Goal: Task Accomplishment & Management: Manage account settings

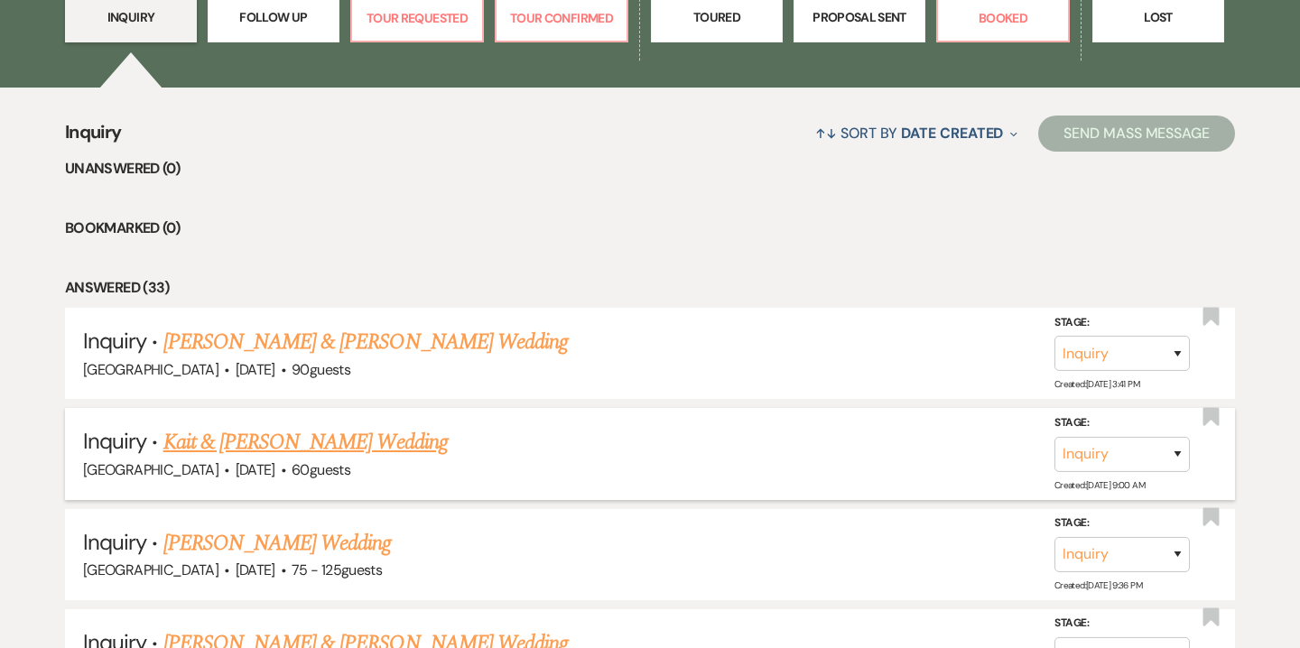
scroll to position [626, 0]
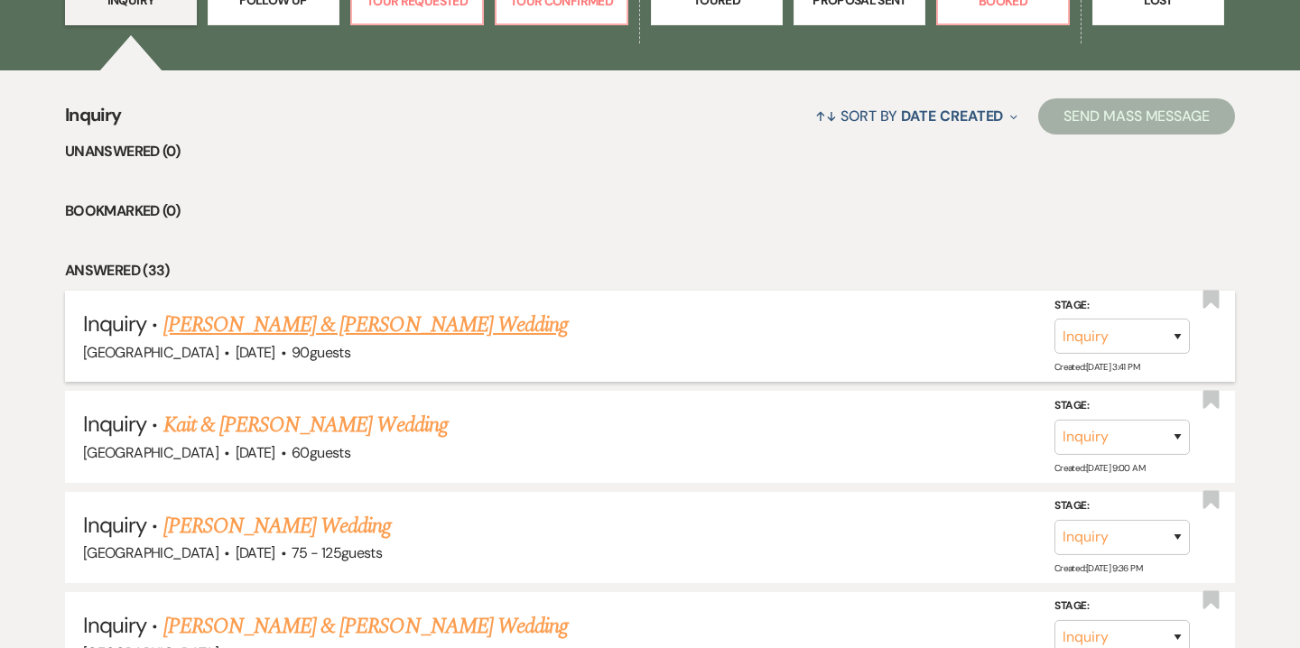
click at [298, 328] on link "Ryan Mirra & Cassidy Landry's Wedding" at bounding box center [365, 325] width 404 height 32
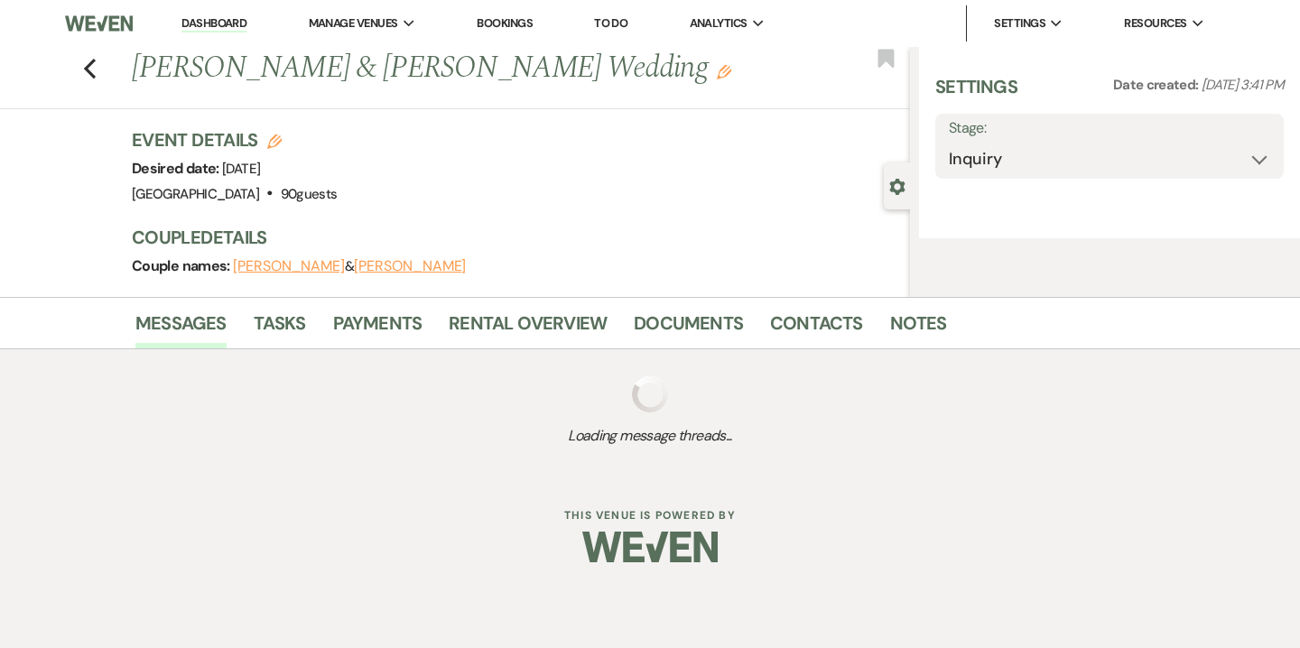
select select "5"
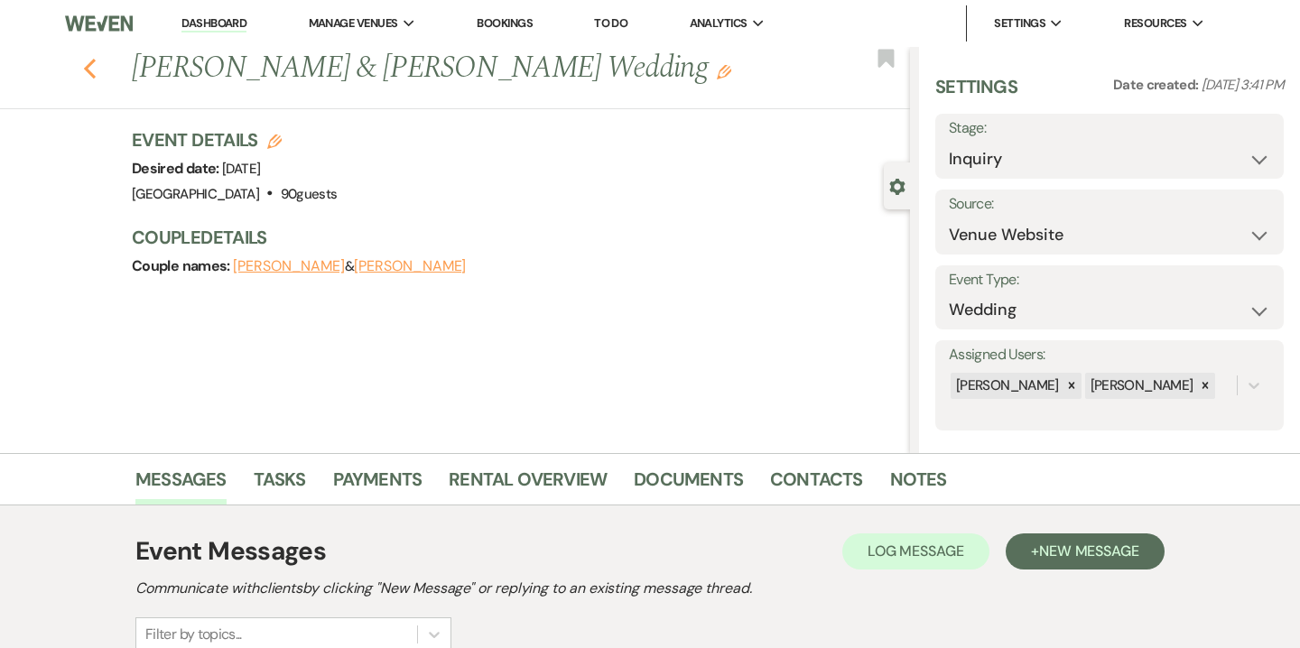
click at [92, 65] on icon "Previous" at bounding box center [90, 69] width 14 height 22
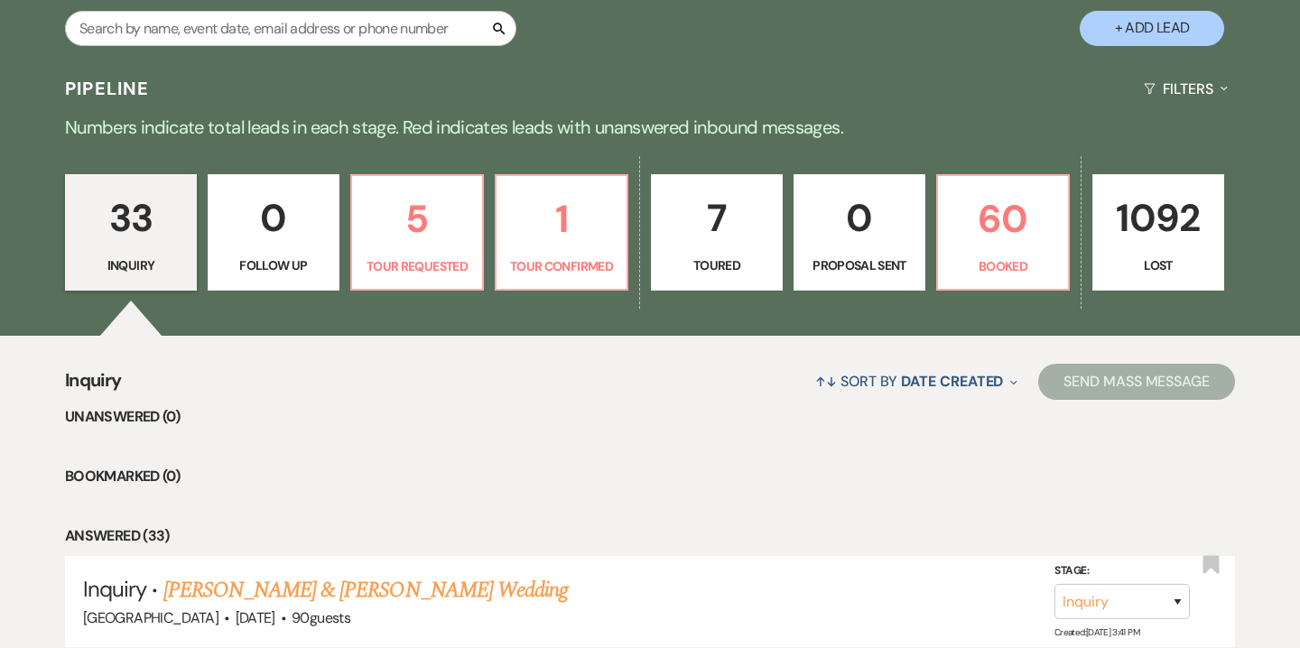
scroll to position [362, 0]
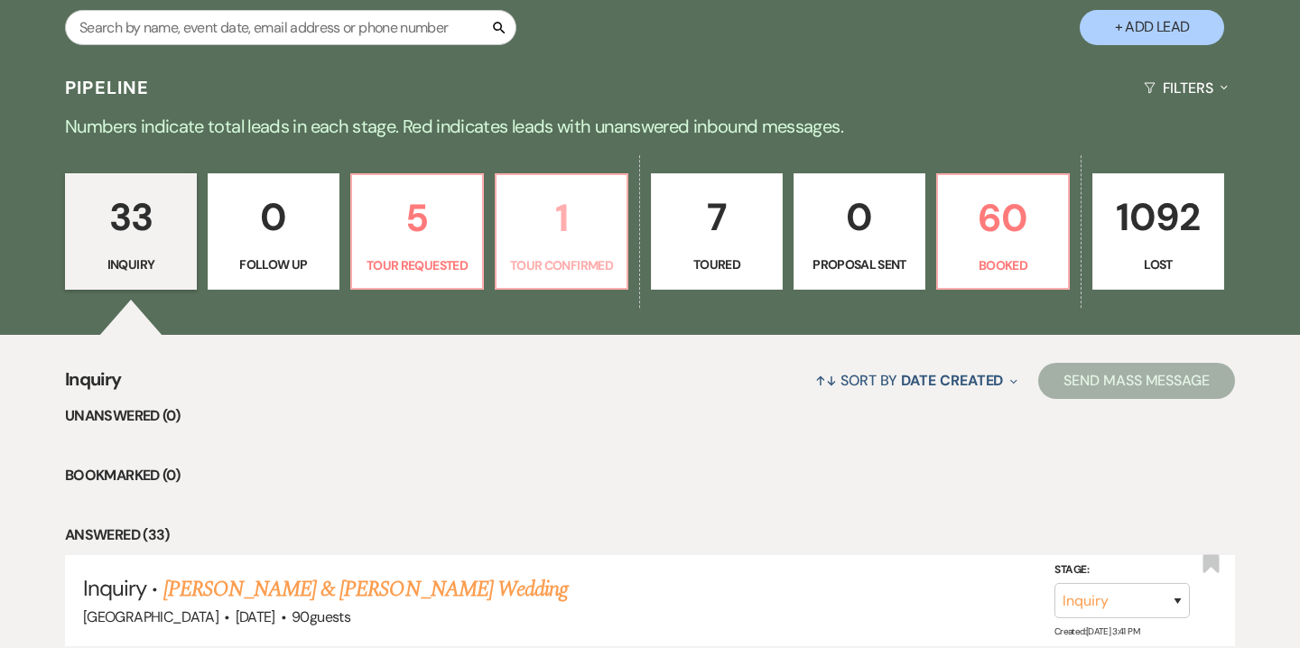
click at [561, 249] on link "1 Tour Confirmed" at bounding box center [562, 231] width 134 height 117
select select "4"
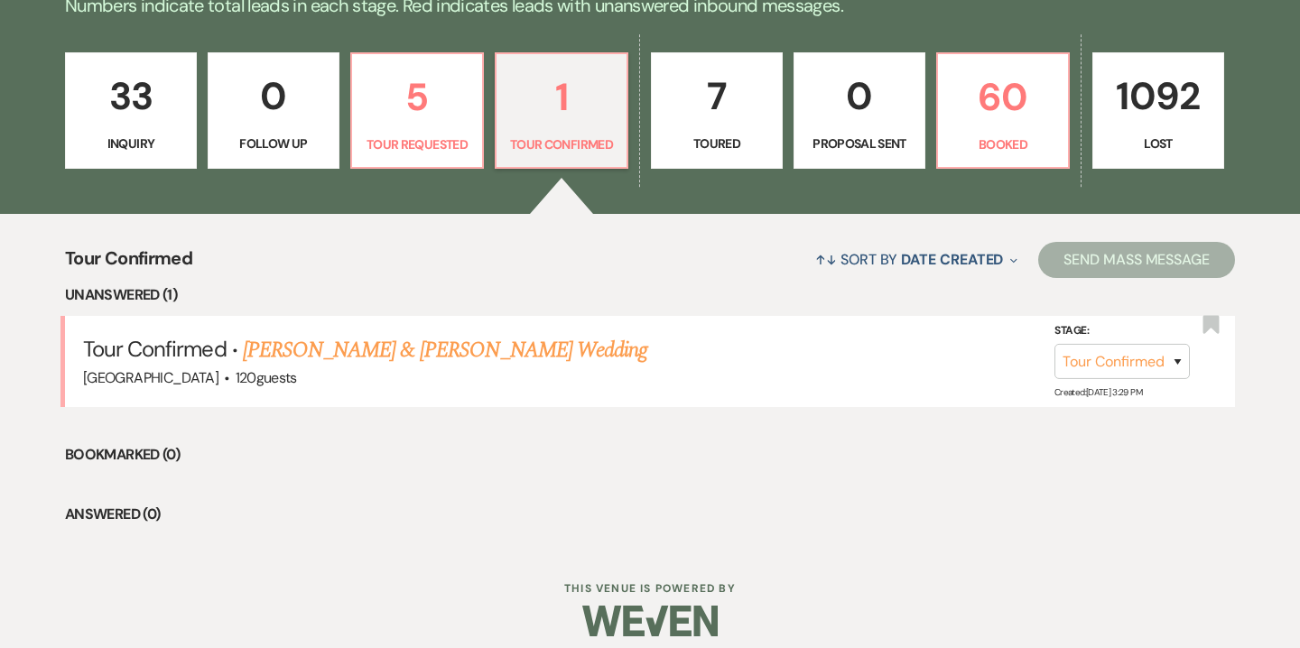
scroll to position [497, 0]
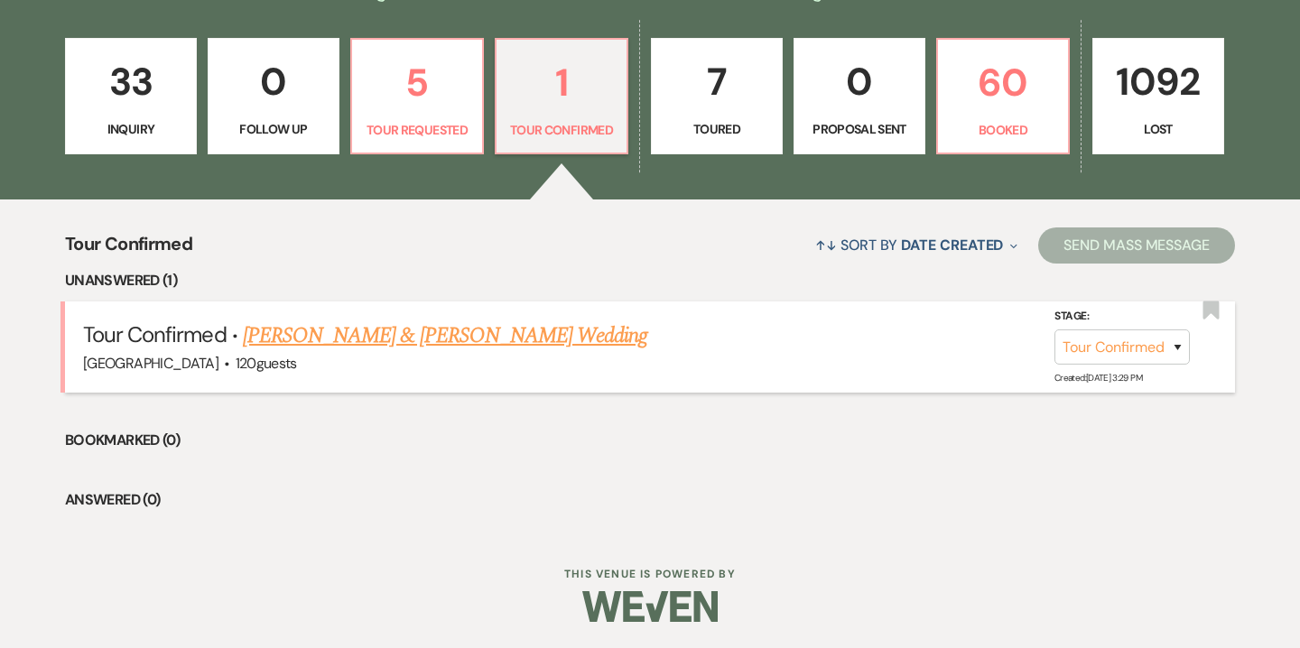
click at [381, 339] on link "Richard Conant & Jerlyn Crowley's Wedding" at bounding box center [445, 335] width 404 height 32
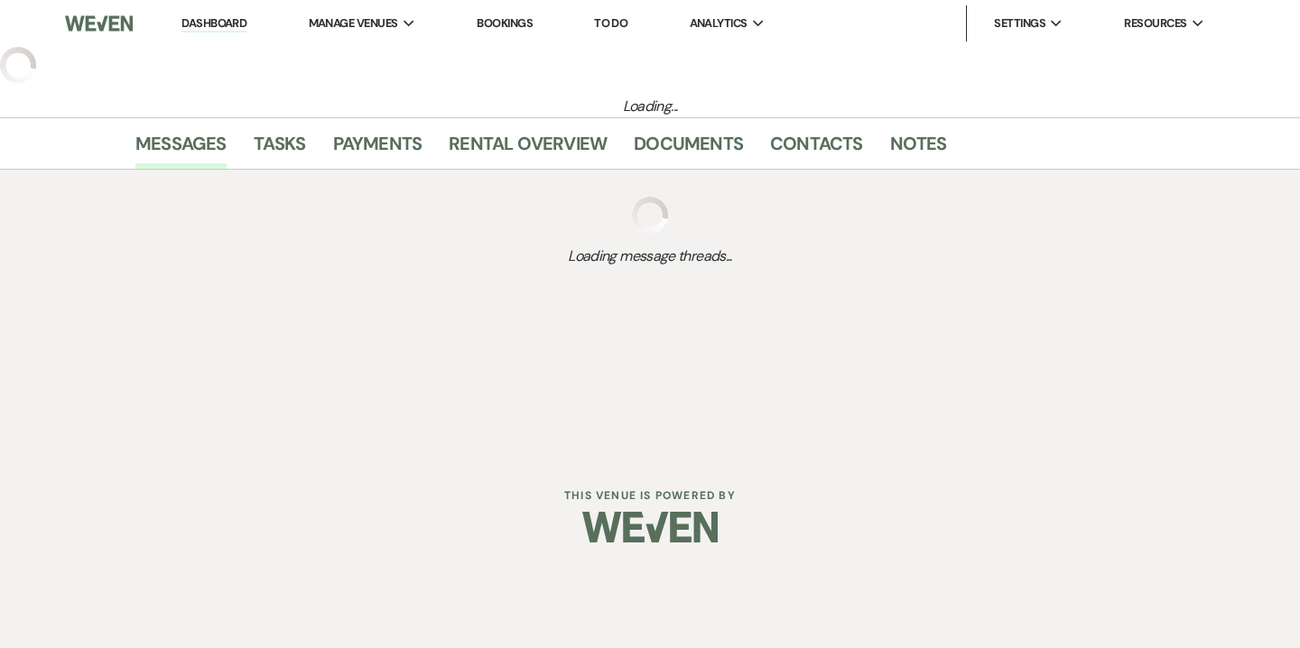
select select "4"
select select "5"
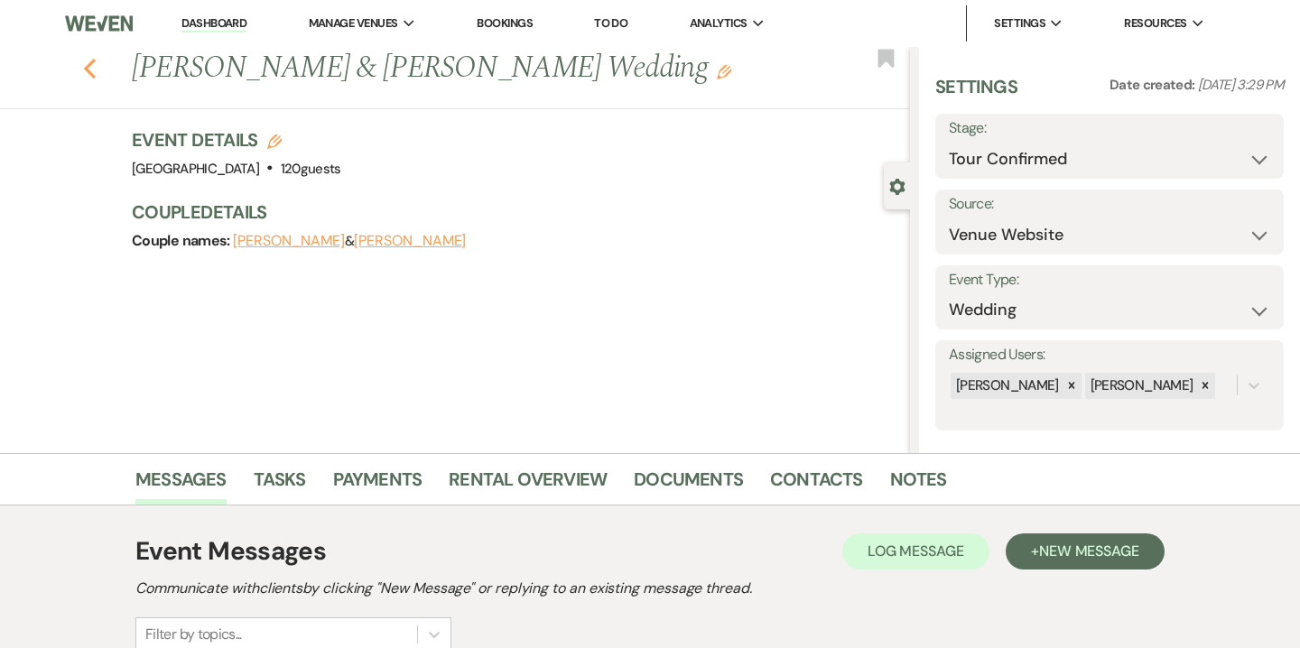
click at [88, 66] on use "button" at bounding box center [90, 69] width 12 height 20
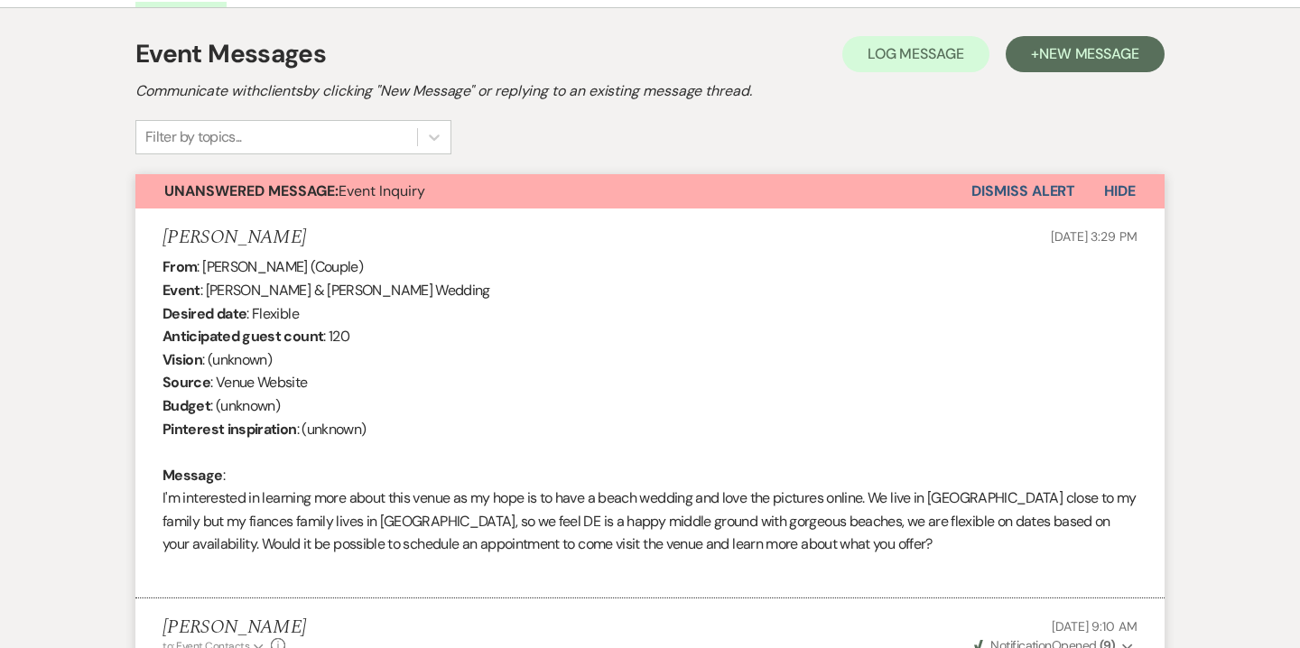
select select "4"
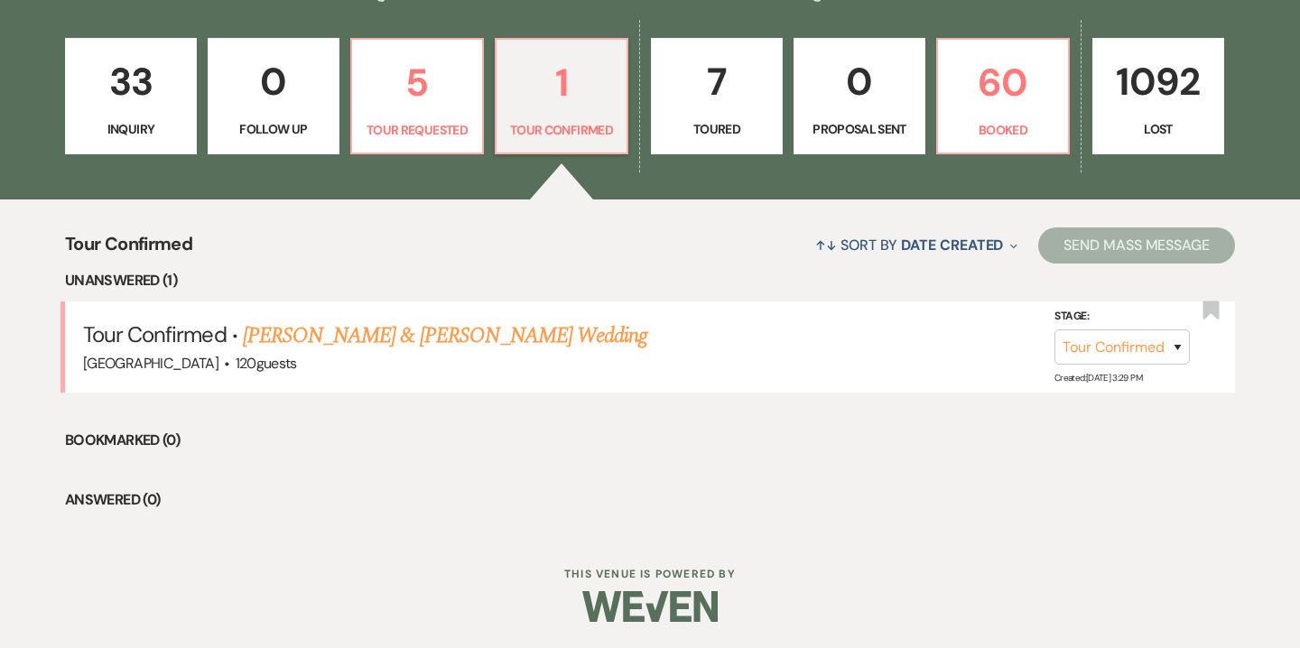
scroll to position [0, 0]
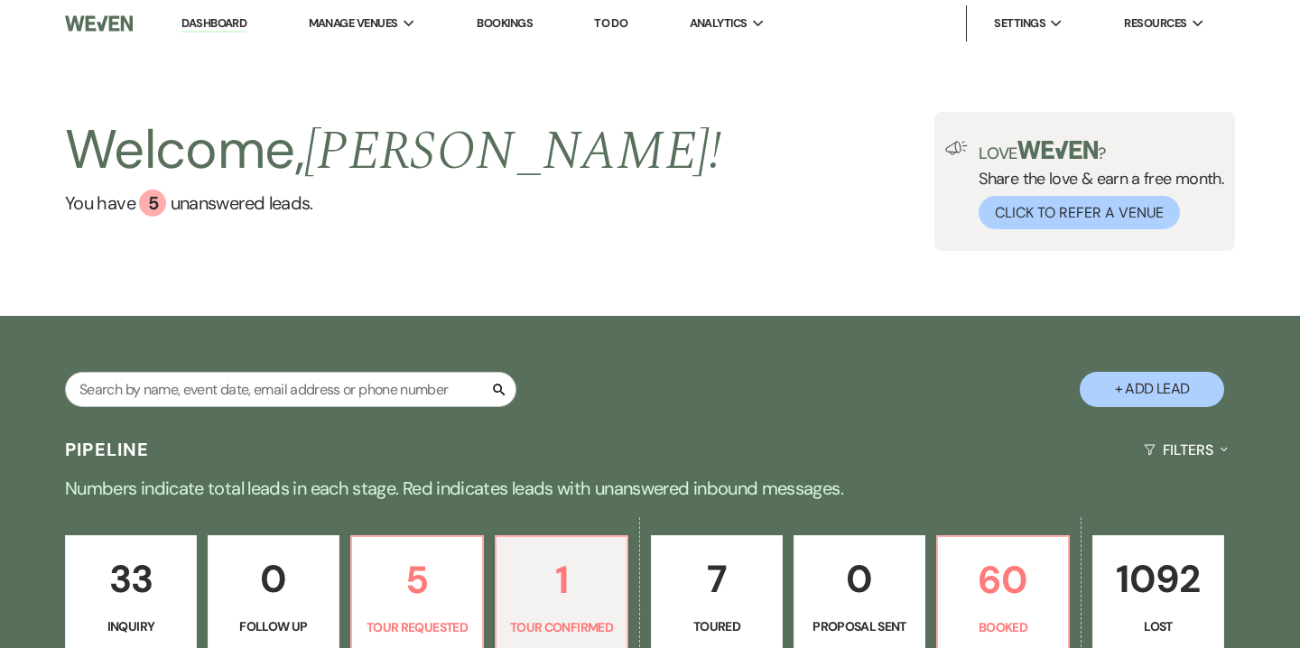
click at [521, 25] on link "Bookings" at bounding box center [505, 22] width 56 height 15
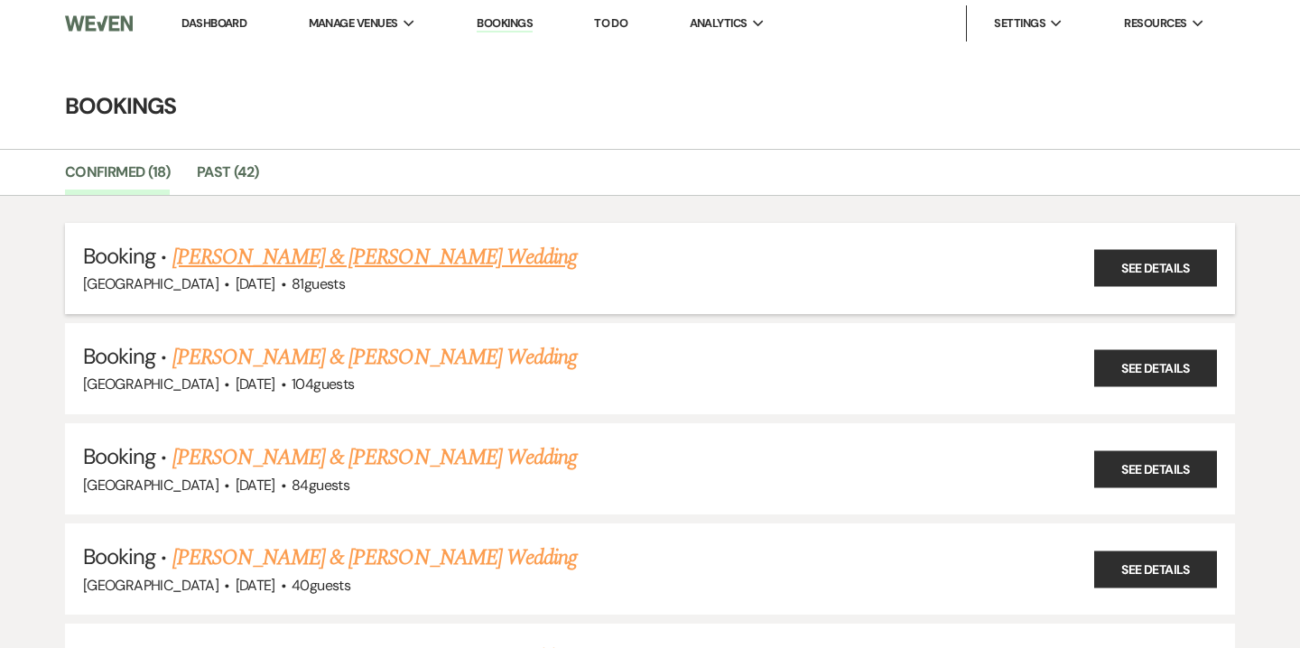
click at [263, 258] on link "[PERSON_NAME] & [PERSON_NAME] Wedding" at bounding box center [374, 257] width 404 height 32
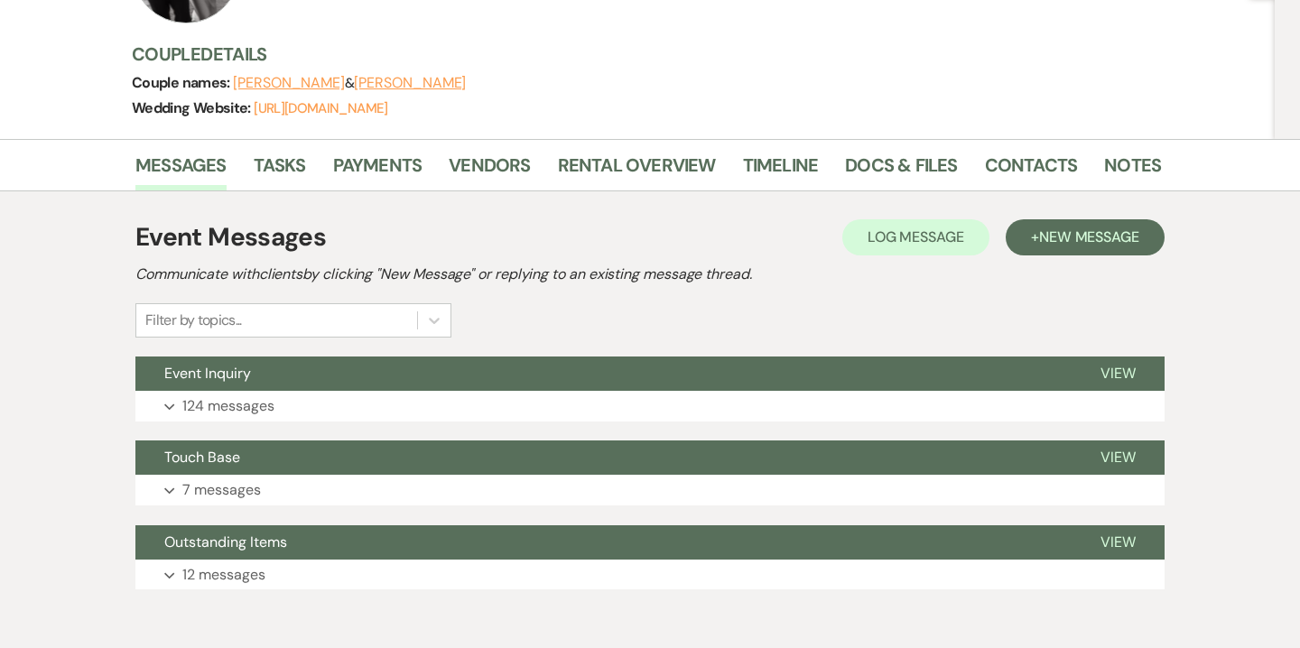
scroll to position [217, 0]
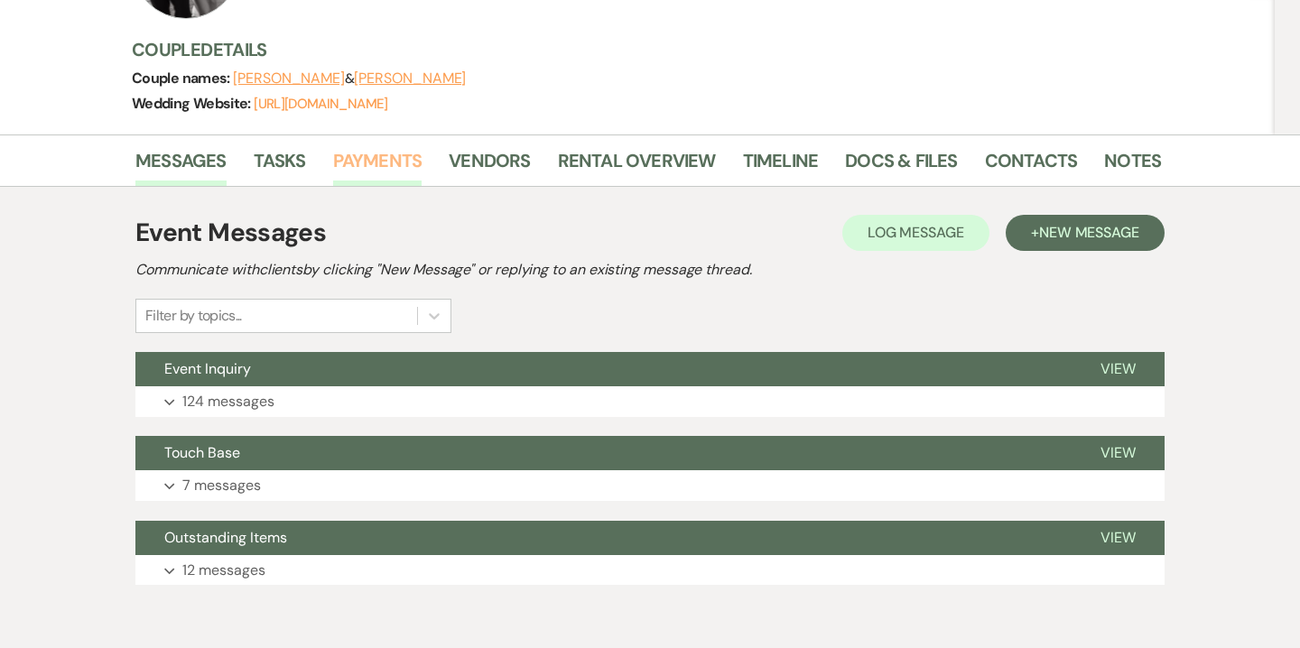
click at [395, 158] on link "Payments" at bounding box center [377, 166] width 89 height 40
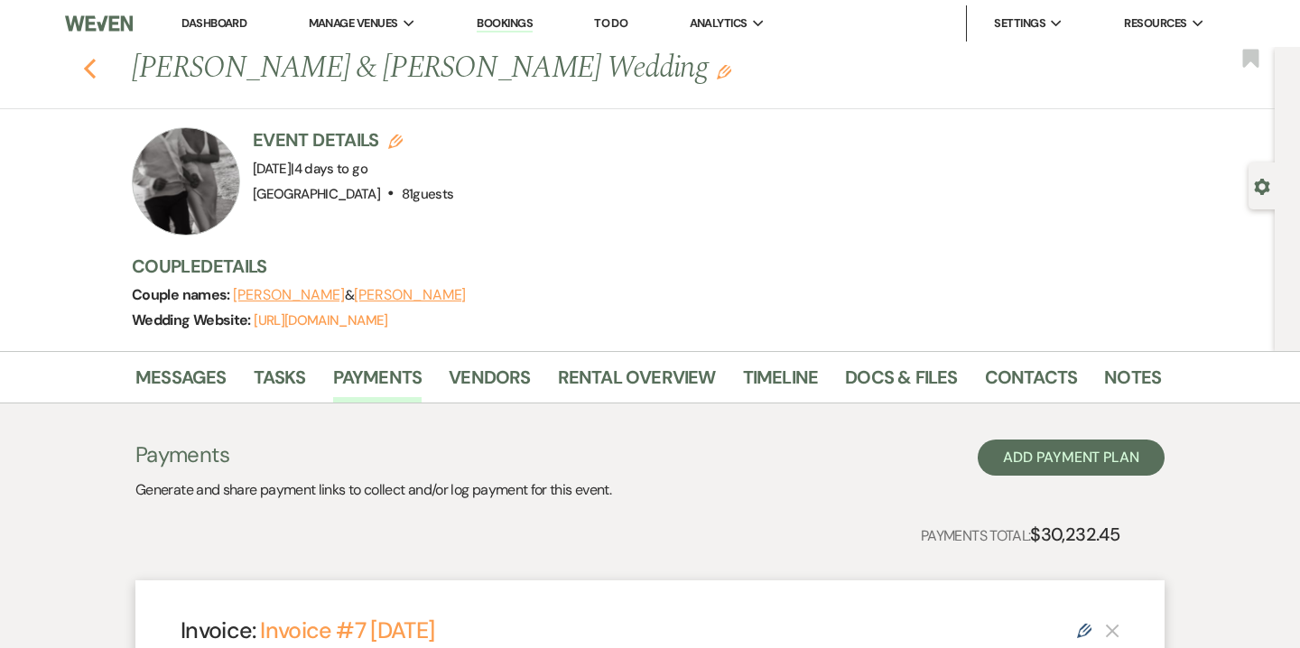
click at [84, 62] on icon "Previous" at bounding box center [90, 69] width 14 height 22
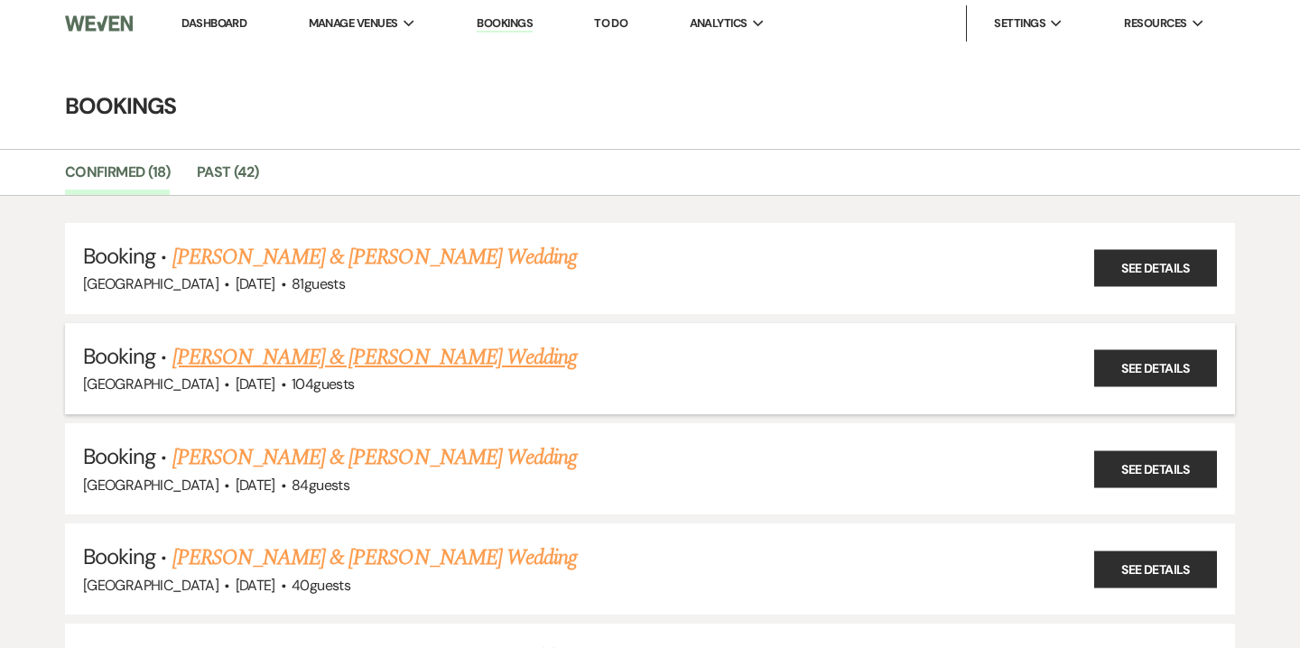
click at [282, 354] on link "[PERSON_NAME] & [PERSON_NAME] Wedding" at bounding box center [374, 357] width 404 height 32
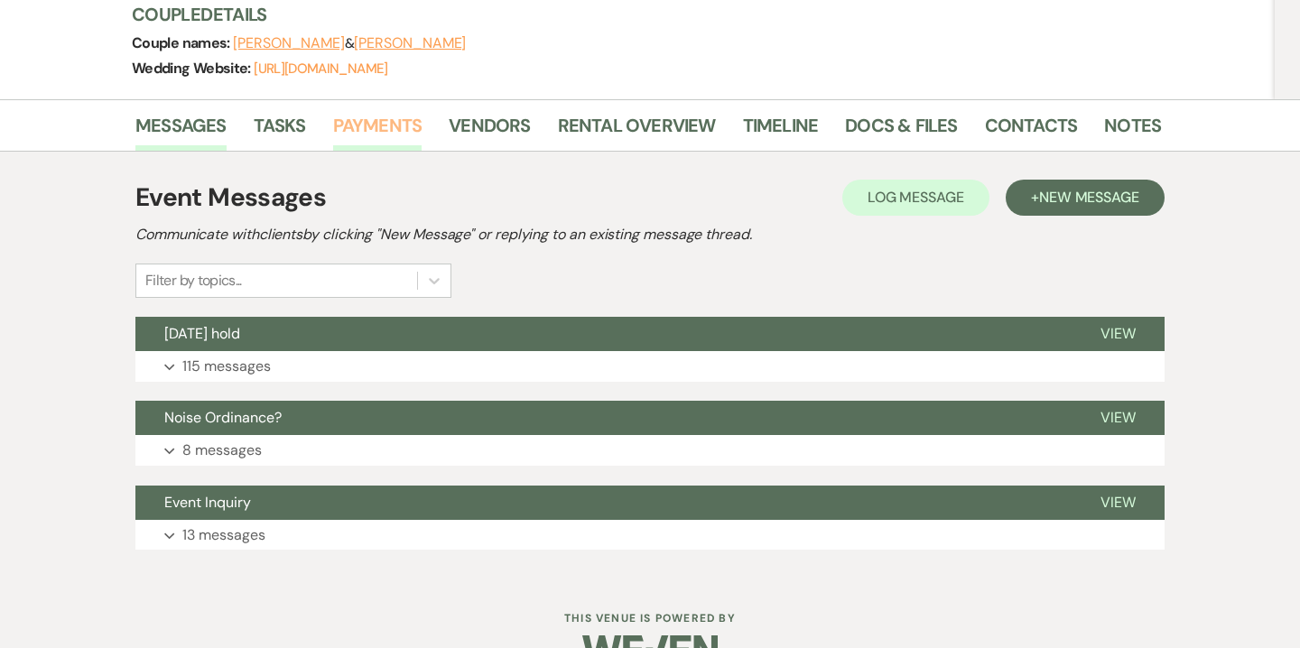
scroll to position [259, 0]
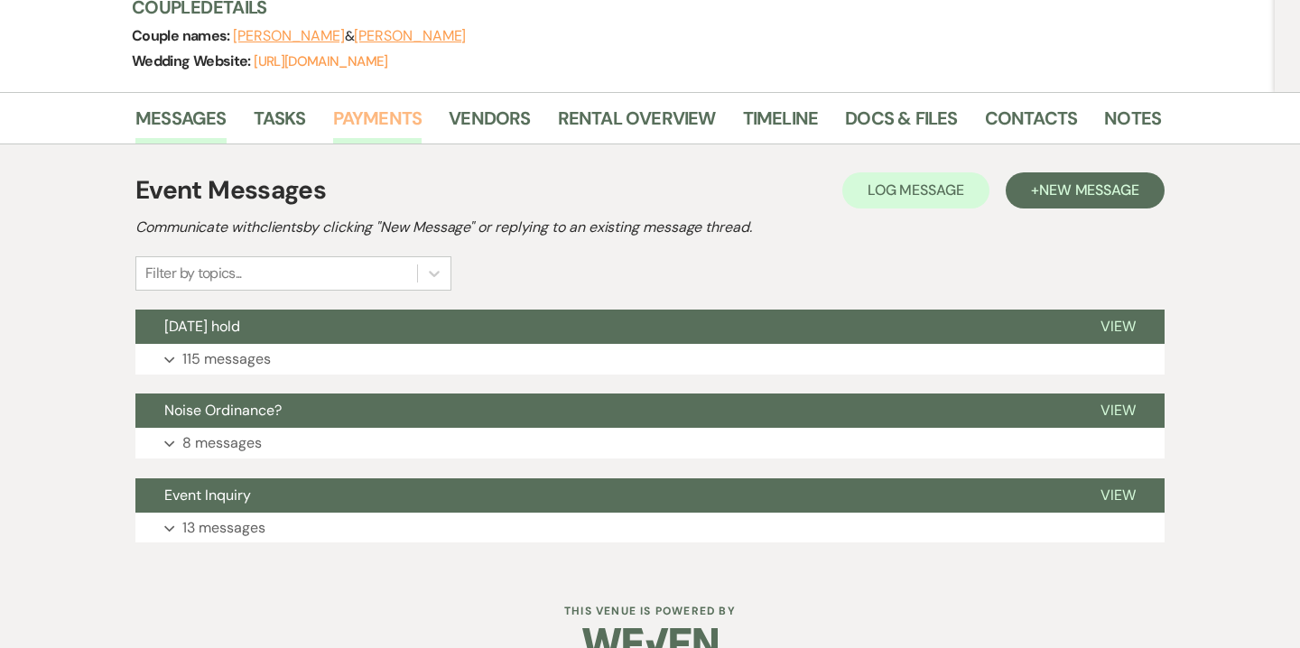
click at [373, 128] on link "Payments" at bounding box center [377, 124] width 89 height 40
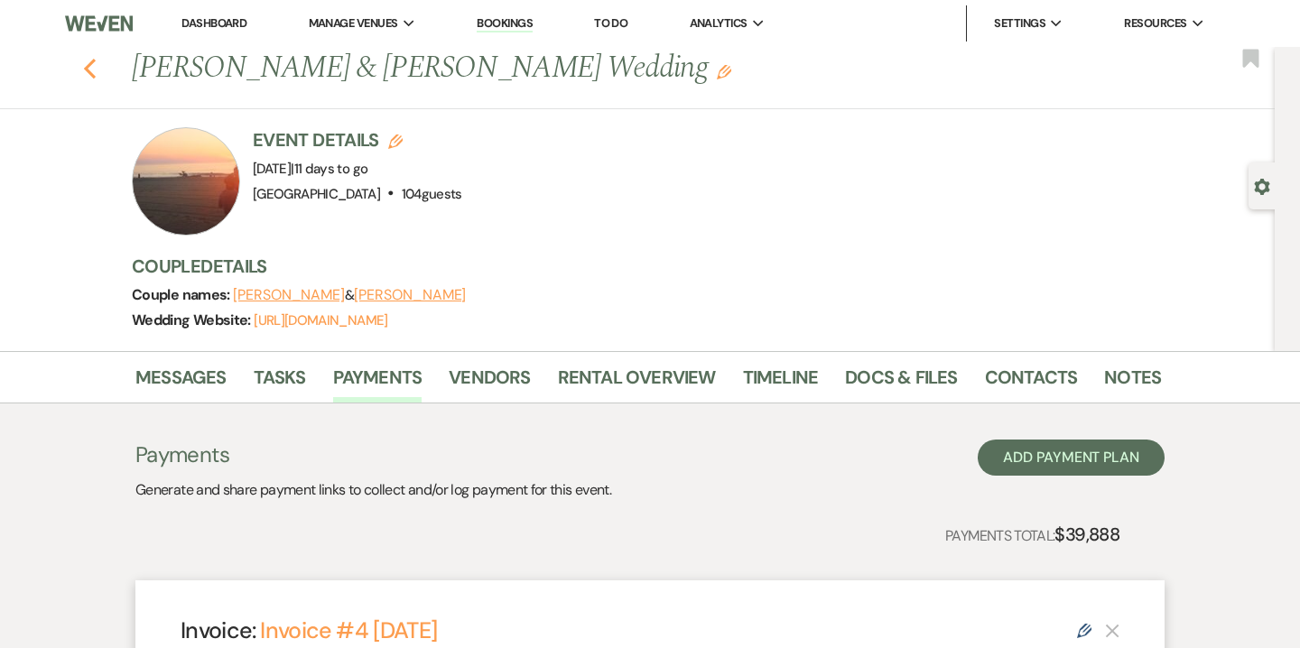
click at [89, 64] on use "button" at bounding box center [90, 69] width 12 height 20
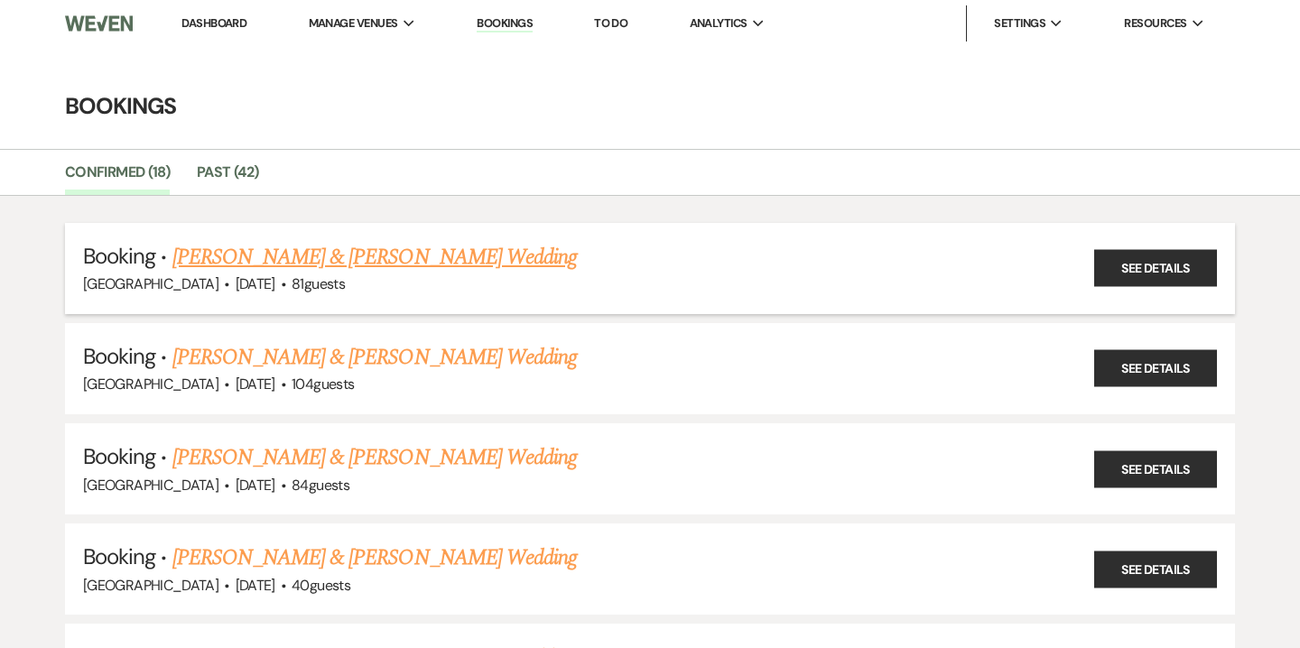
click at [270, 268] on link "[PERSON_NAME] & [PERSON_NAME] Wedding" at bounding box center [374, 257] width 404 height 32
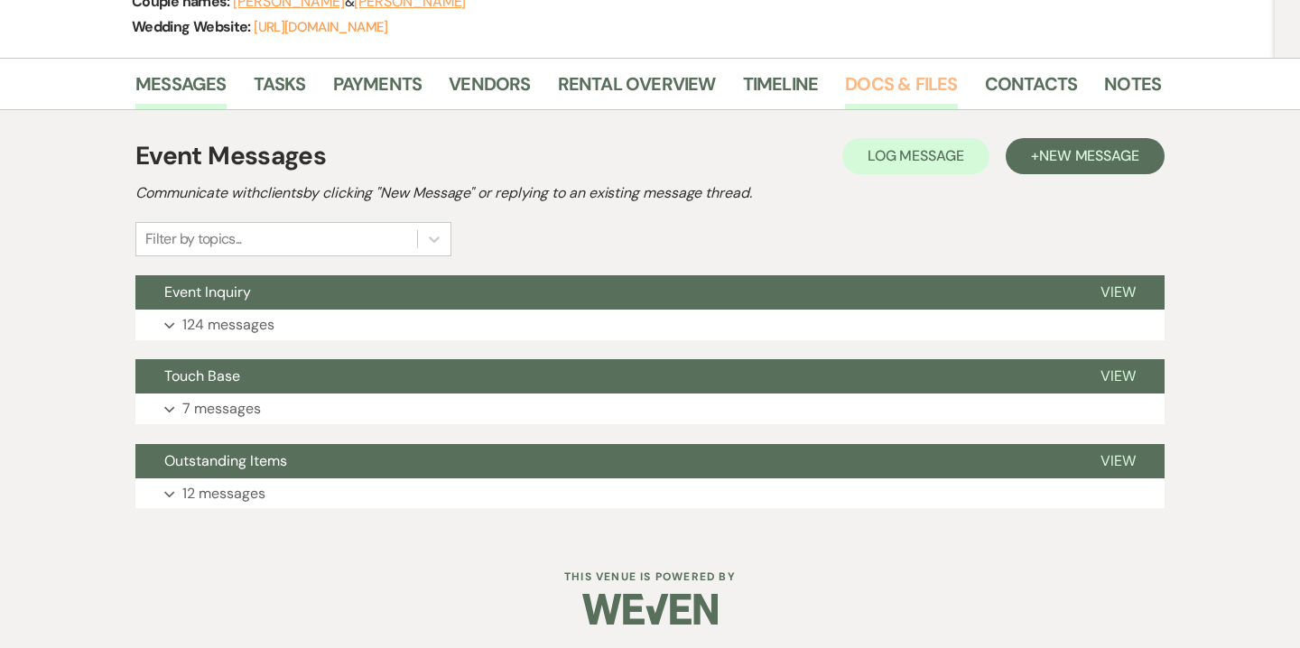
click at [882, 83] on link "Docs & Files" at bounding box center [901, 89] width 112 height 40
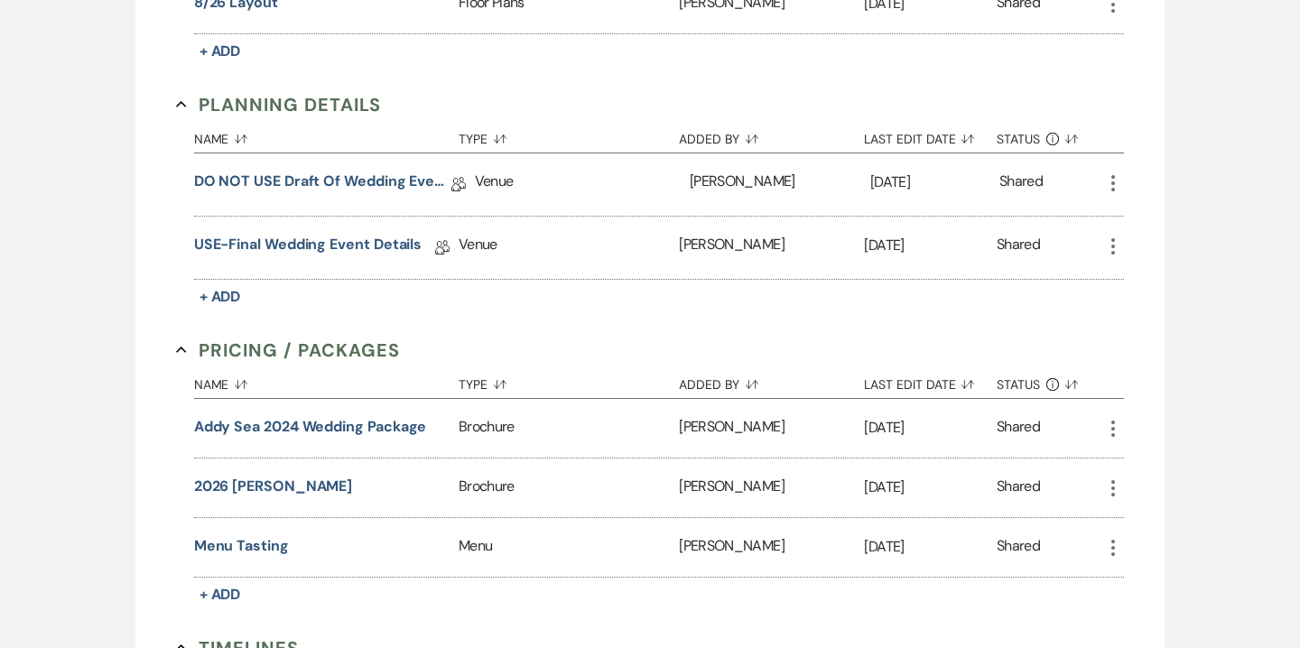
scroll to position [1449, 0]
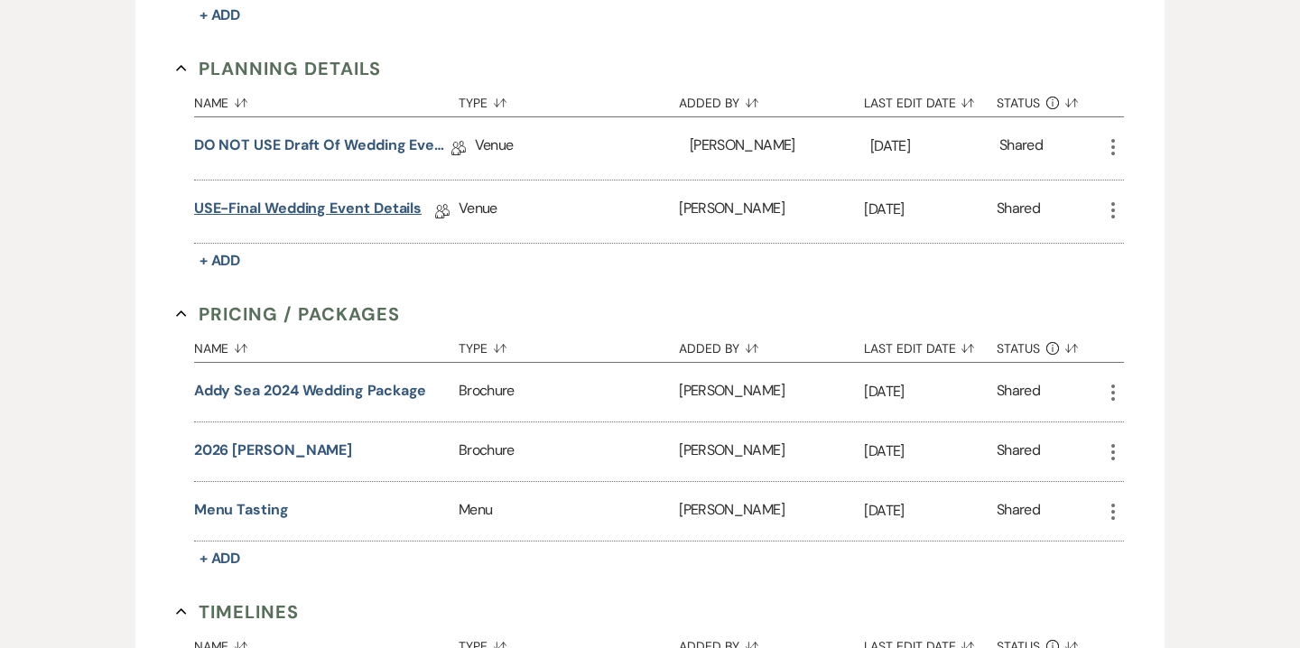
click at [318, 203] on link "USE-Final Wedding Event Details" at bounding box center [308, 212] width 228 height 28
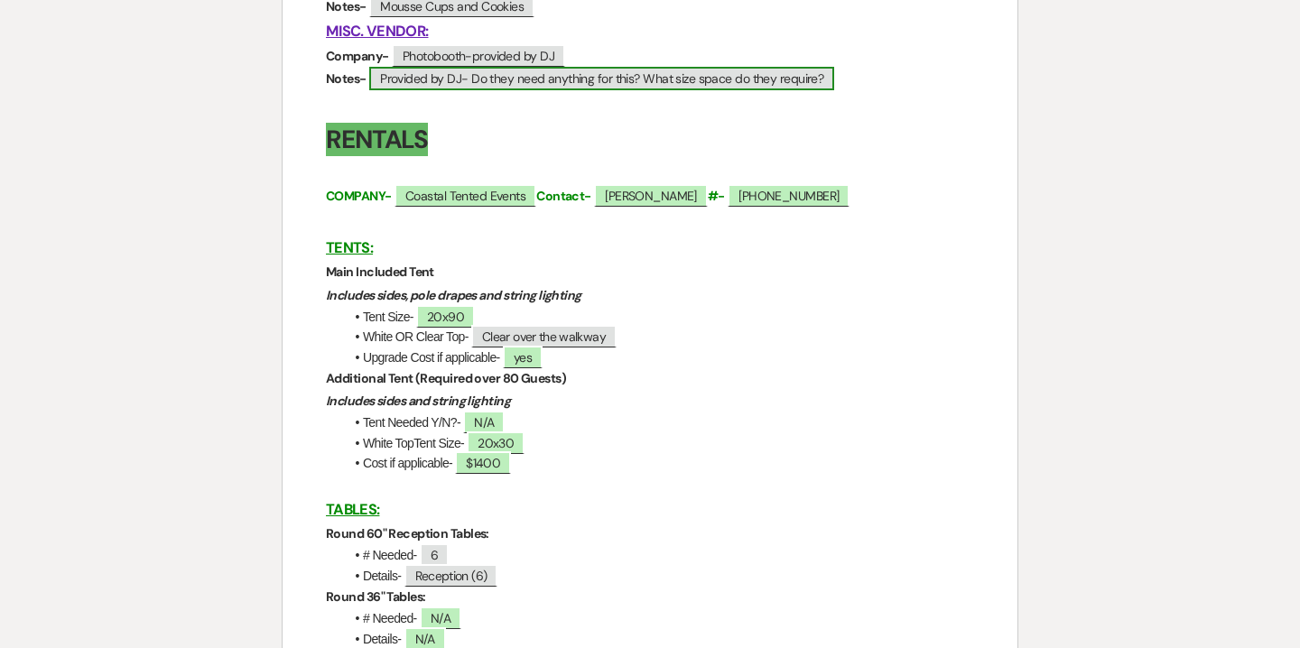
scroll to position [1670, 0]
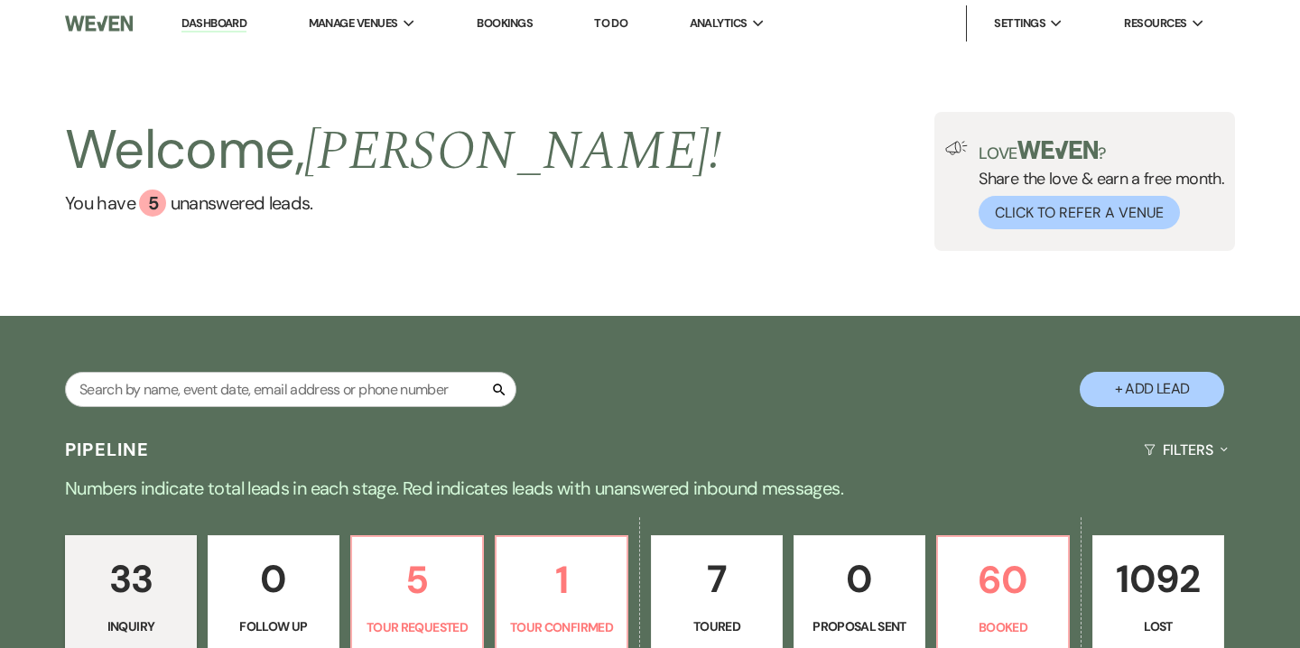
click at [505, 22] on link "Bookings" at bounding box center [505, 22] width 56 height 15
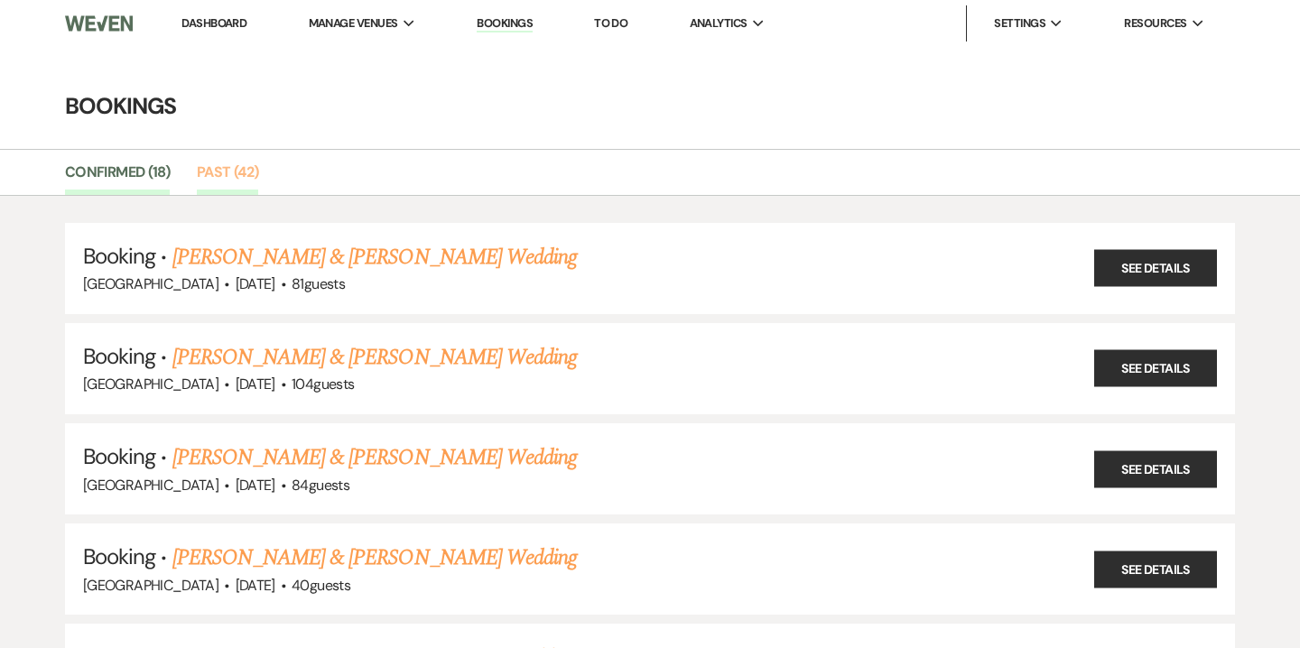
click at [228, 171] on link "Past (42)" at bounding box center [227, 178] width 61 height 34
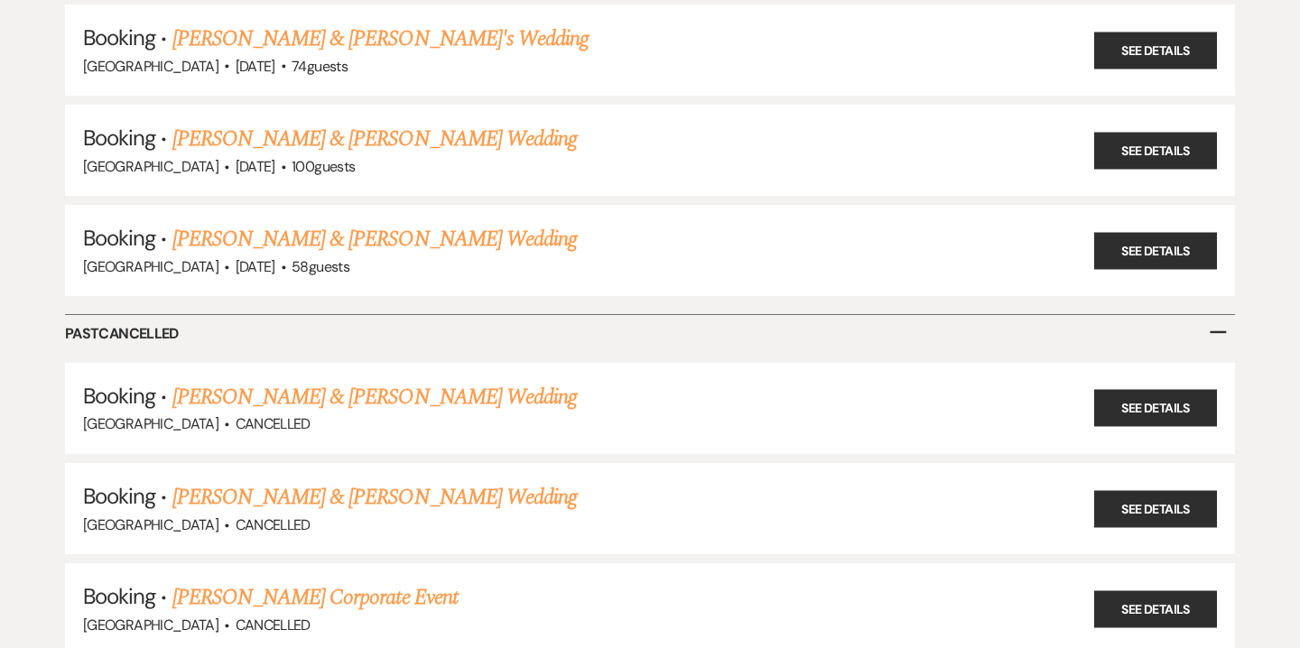
scroll to position [4133, 0]
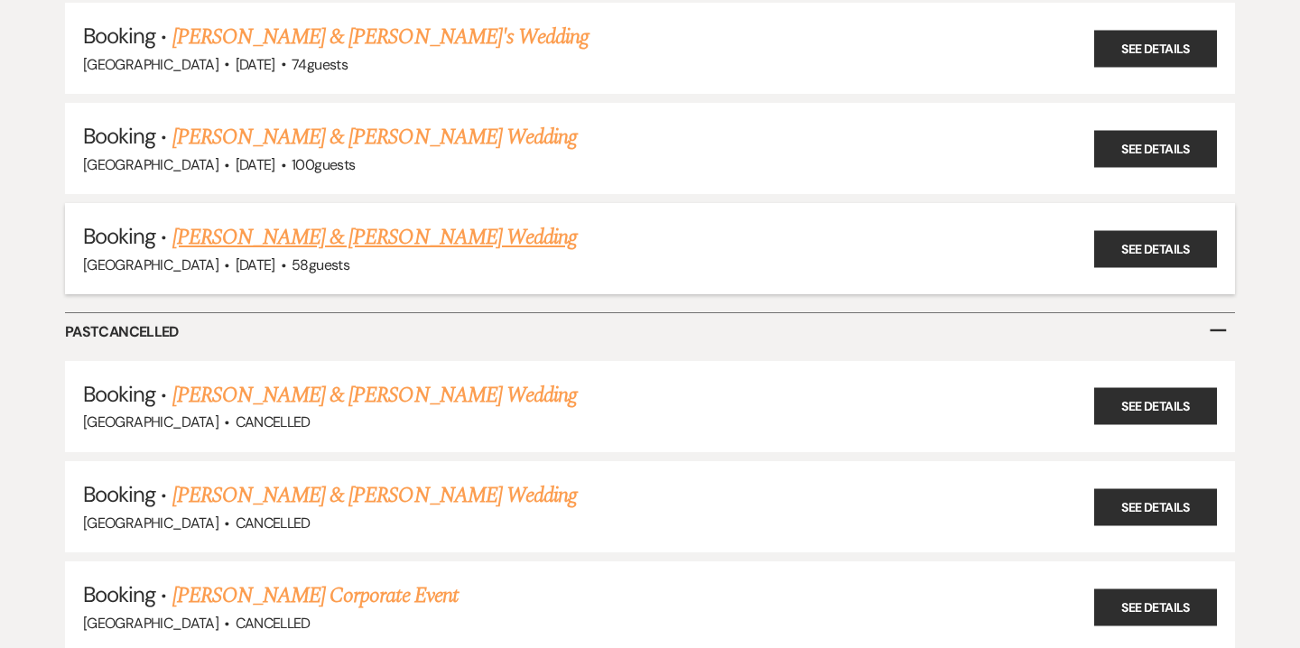
click at [327, 221] on link "[PERSON_NAME] & [PERSON_NAME] Wedding" at bounding box center [374, 237] width 404 height 32
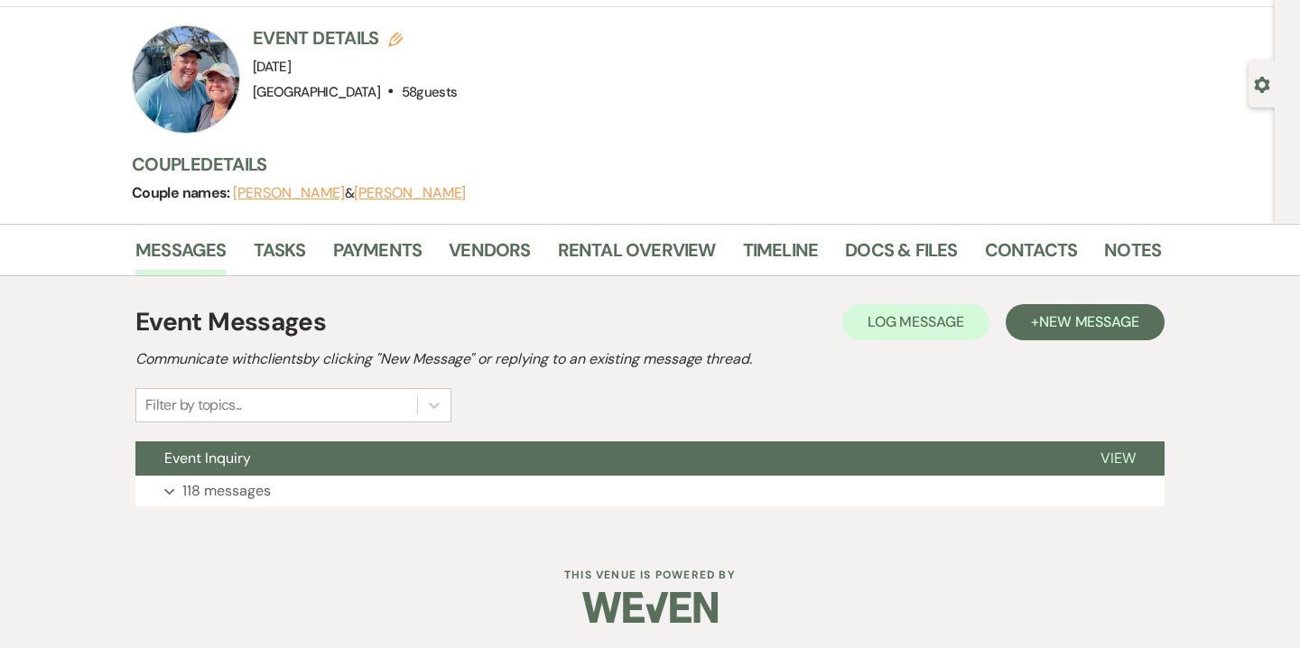
scroll to position [103, 0]
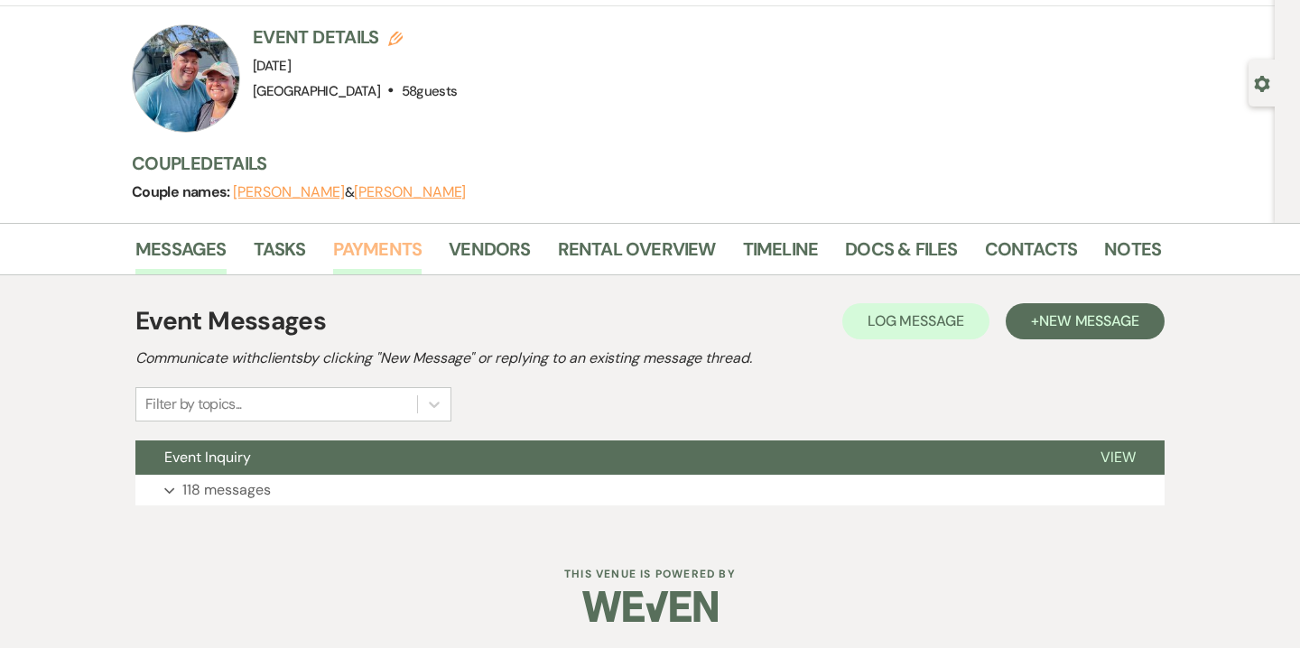
click at [393, 247] on link "Payments" at bounding box center [377, 255] width 89 height 40
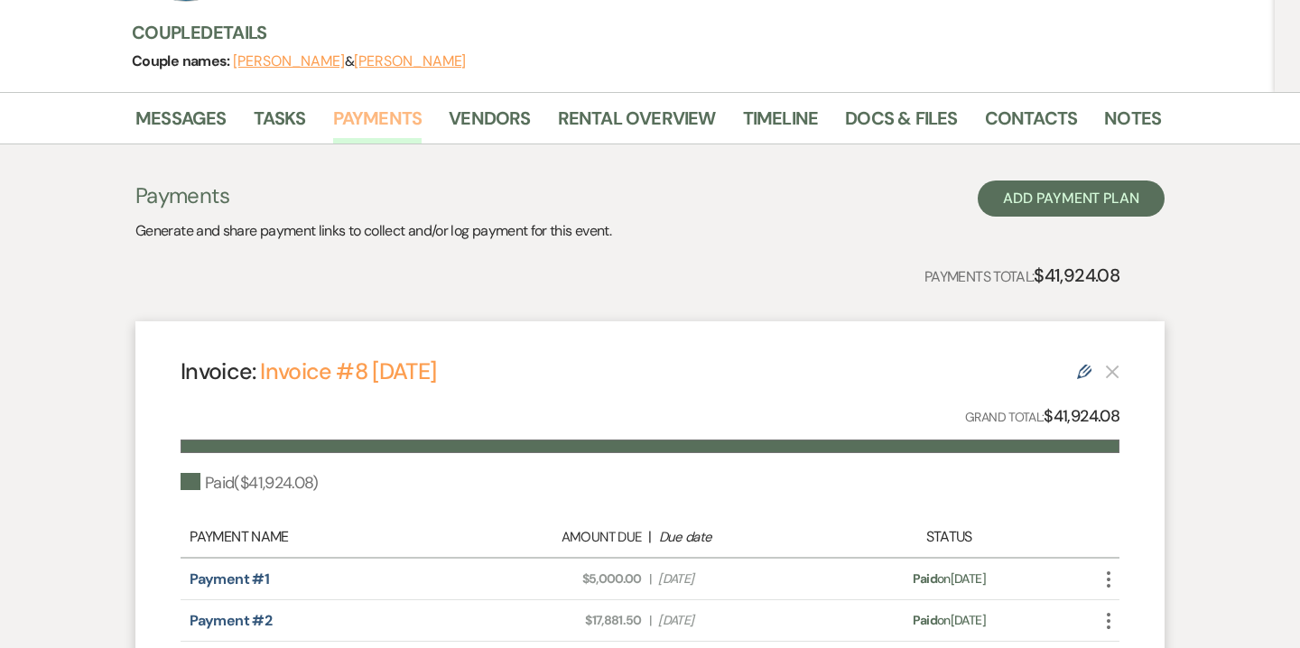
scroll to position [236, 0]
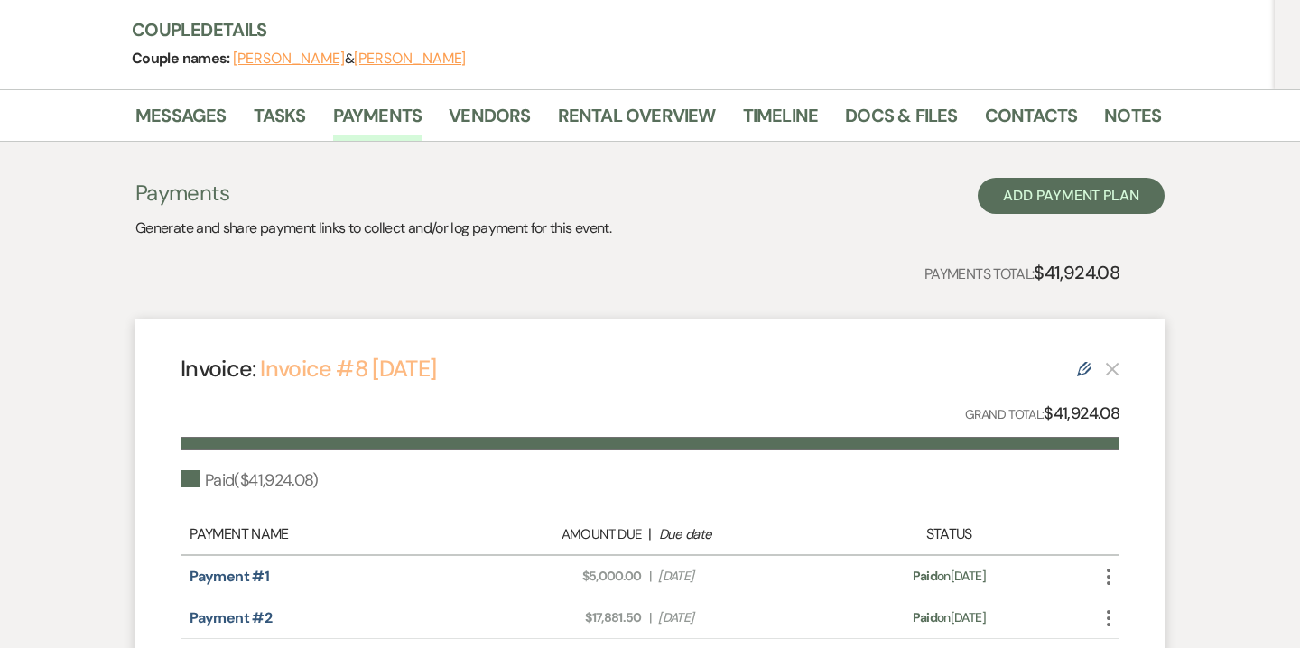
click at [370, 361] on link "Invoice #8 [DATE]" at bounding box center [348, 369] width 176 height 30
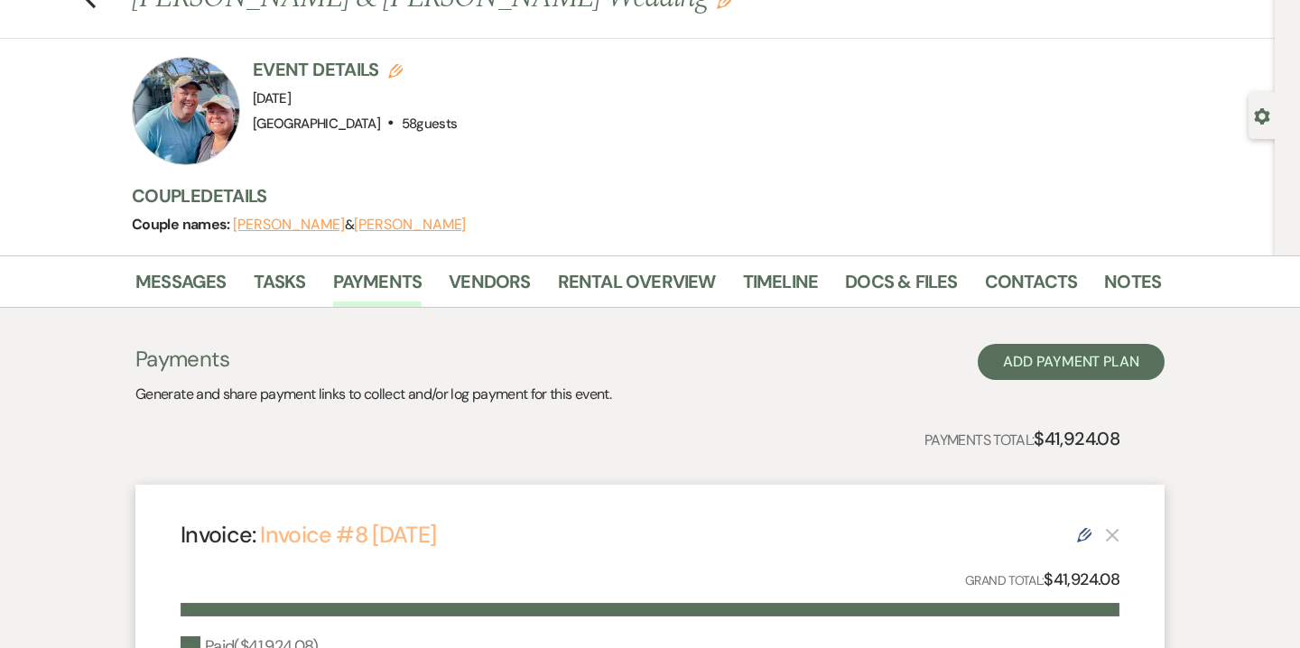
scroll to position [0, 0]
